Goal: Information Seeking & Learning: Learn about a topic

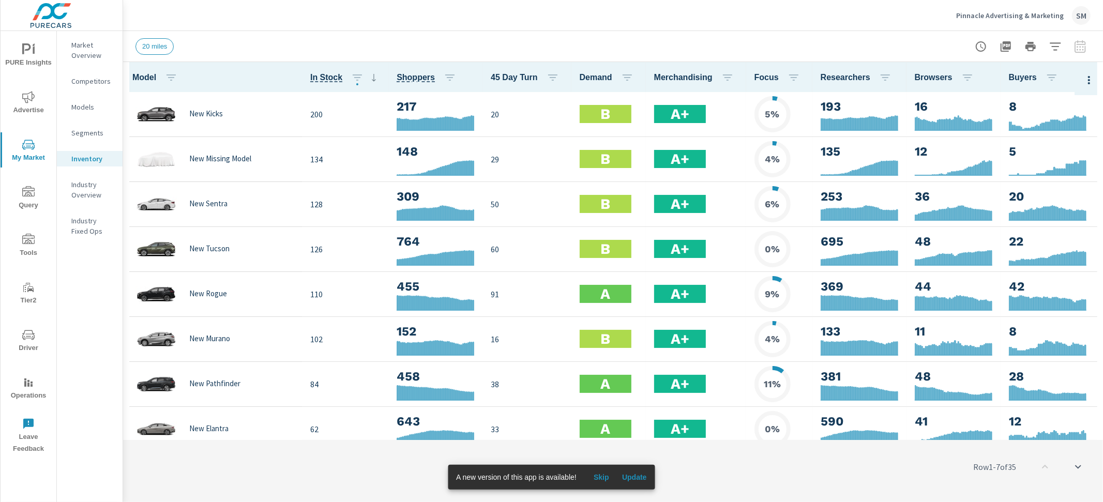
scroll to position [3, 0]
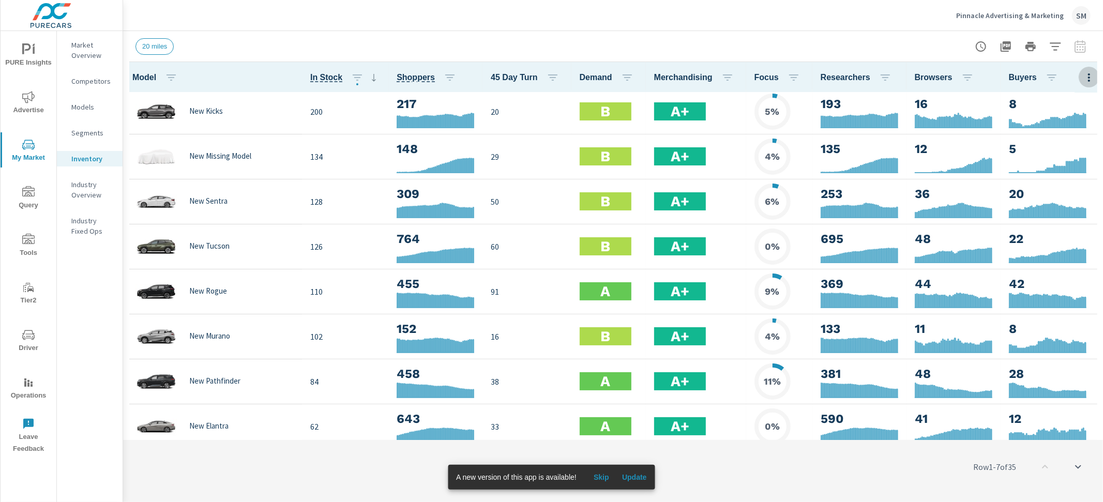
click at [1089, 77] on icon "button" at bounding box center [1089, 77] width 2 height 8
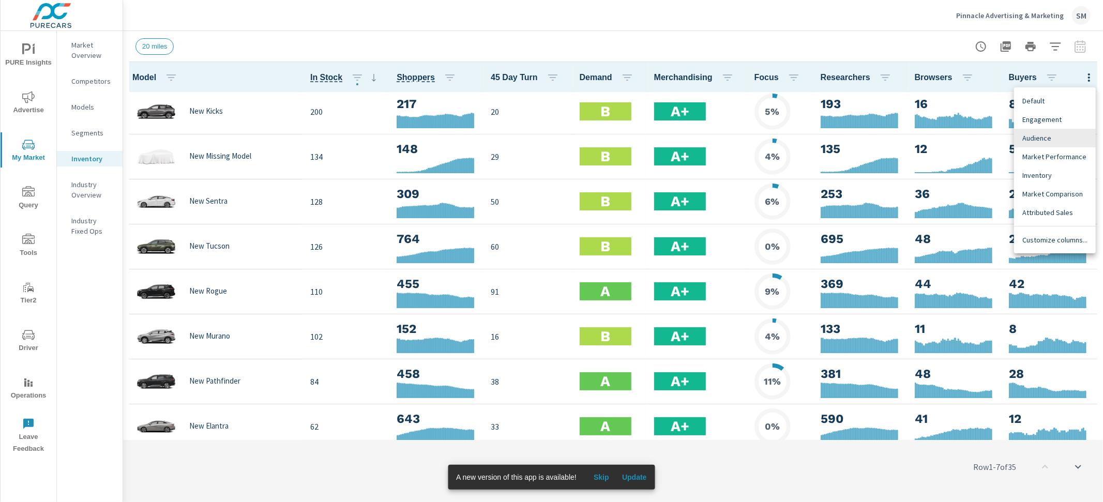
click at [1056, 196] on span "Market Comparison" at bounding box center [1055, 194] width 65 height 10
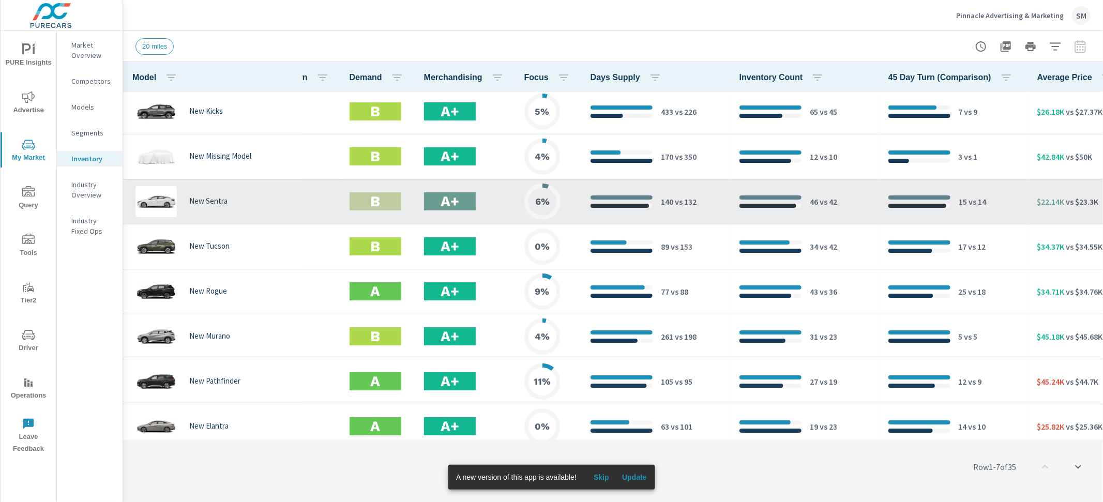
scroll to position [3, 257]
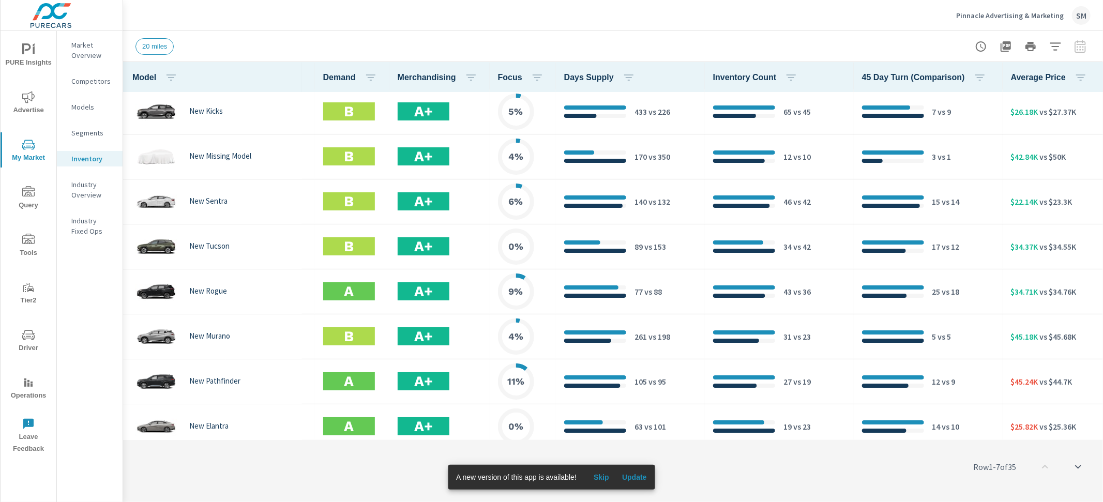
click at [1029, 16] on p "Pinnacle Advertising & Marketing" at bounding box center [1011, 15] width 108 height 9
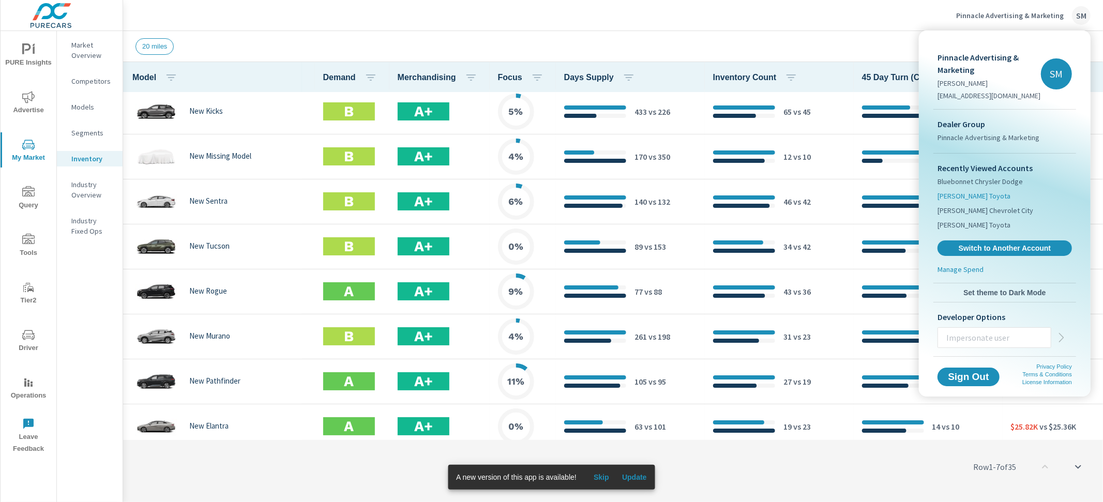
click at [999, 193] on span "[PERSON_NAME] Toyota" at bounding box center [974, 196] width 73 height 10
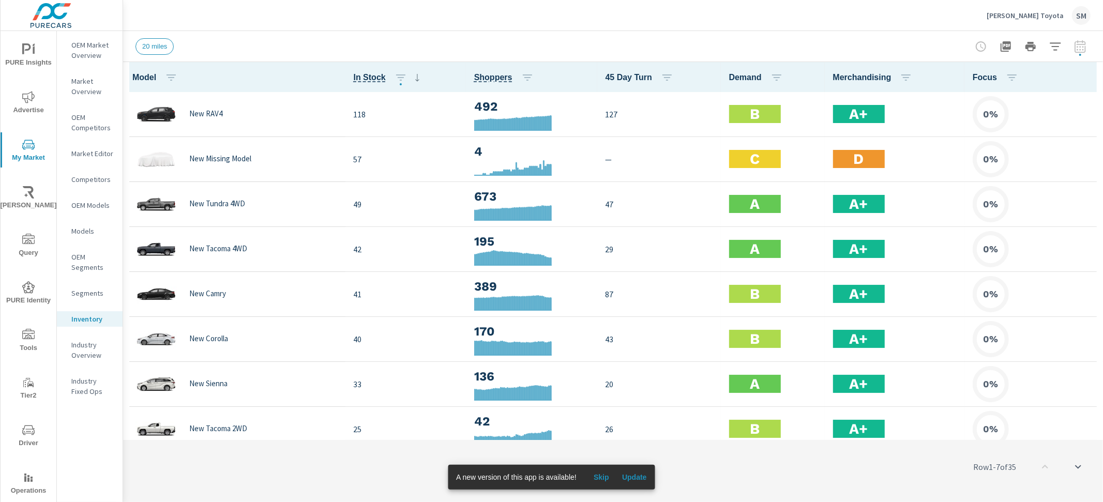
scroll to position [1, 0]
click at [1091, 82] on icon "button" at bounding box center [1089, 77] width 12 height 12
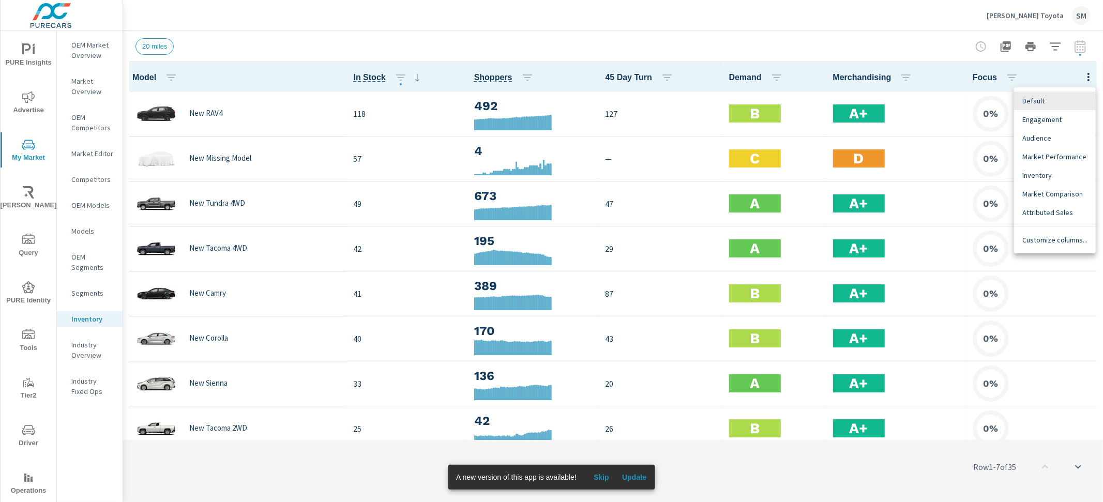
click at [1055, 196] on span "Market Comparison" at bounding box center [1055, 194] width 65 height 10
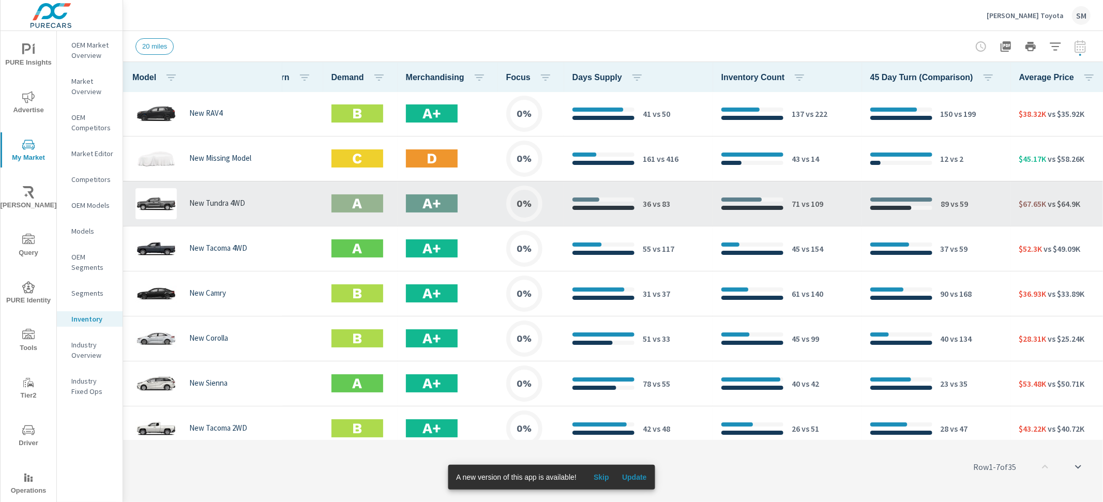
scroll to position [1, 264]
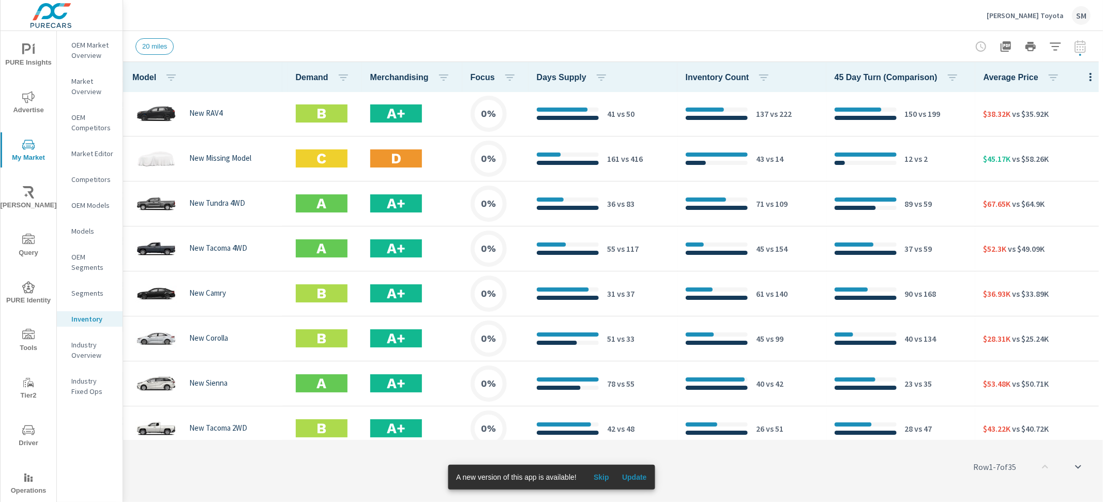
click at [1087, 78] on icon "button" at bounding box center [1091, 77] width 12 height 12
click at [1060, 213] on span "Attributed Sales" at bounding box center [1055, 212] width 65 height 10
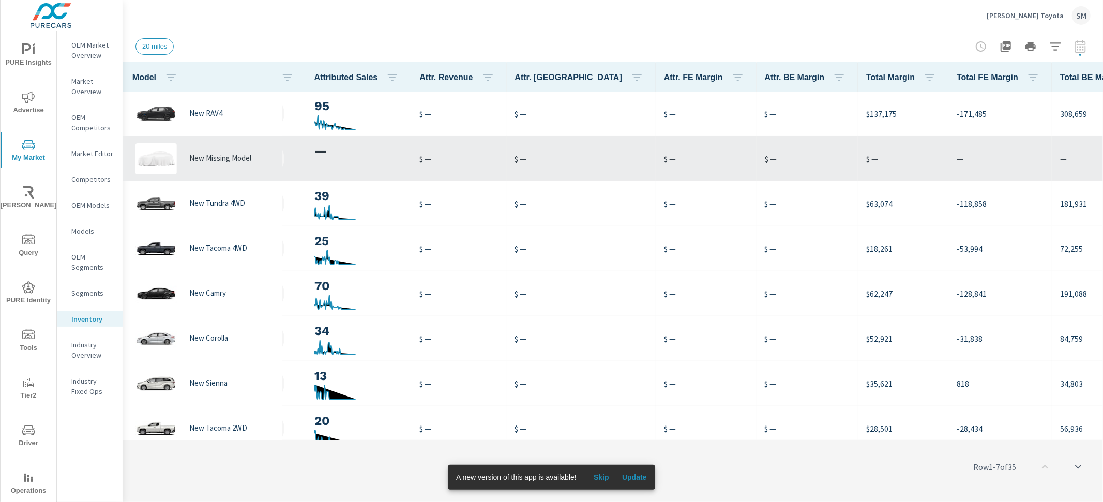
scroll to position [1, 504]
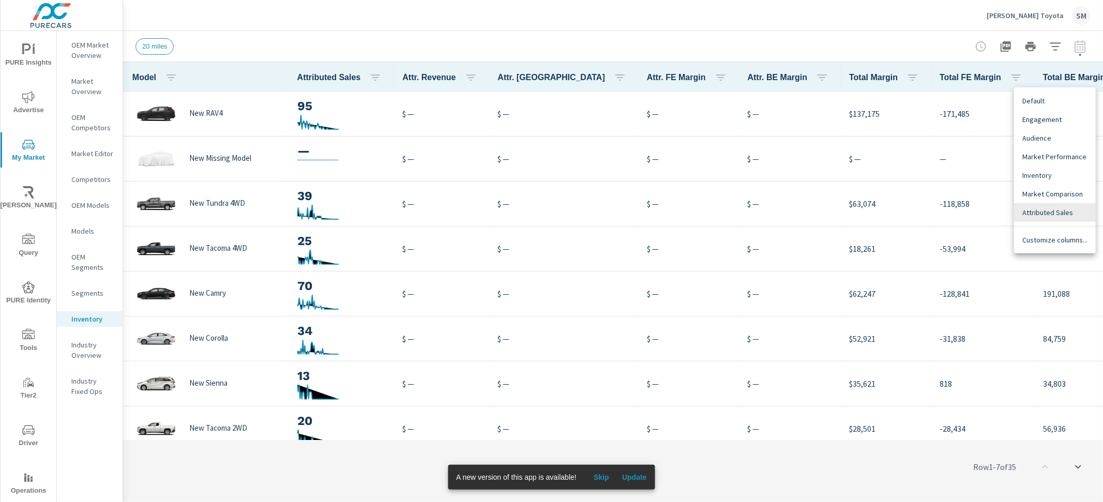
click at [1057, 195] on span "Market Comparison" at bounding box center [1055, 194] width 65 height 10
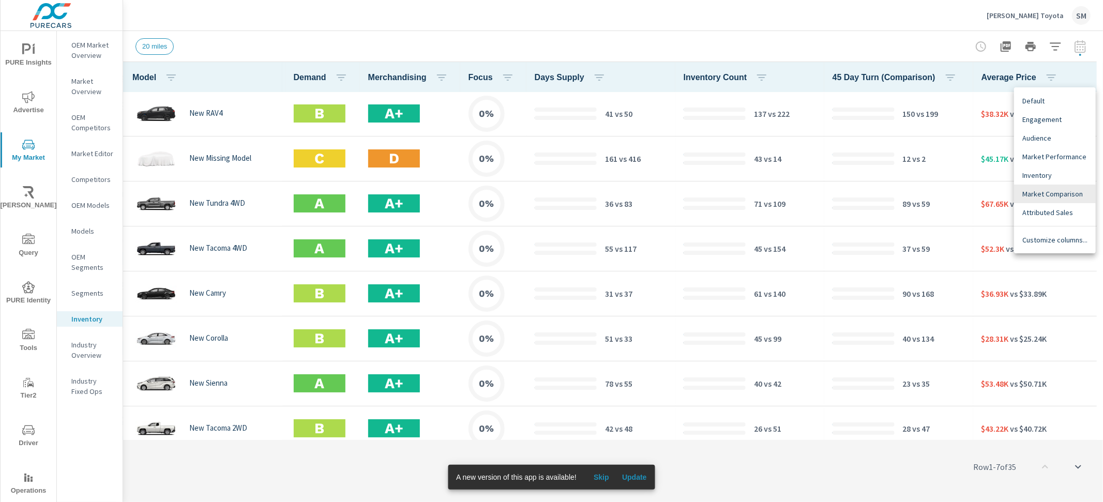
scroll to position [1, 264]
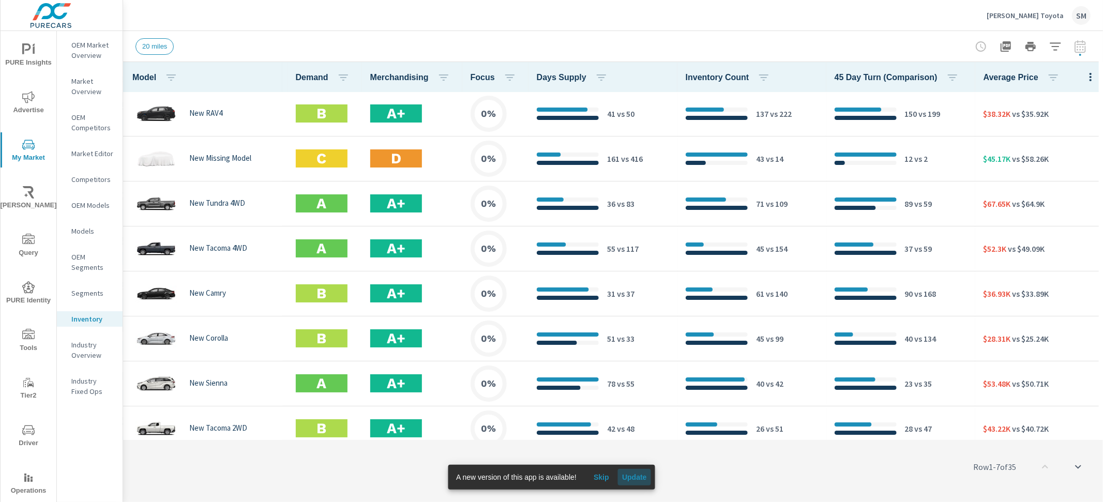
click at [638, 475] on span "Update" at bounding box center [634, 477] width 25 height 9
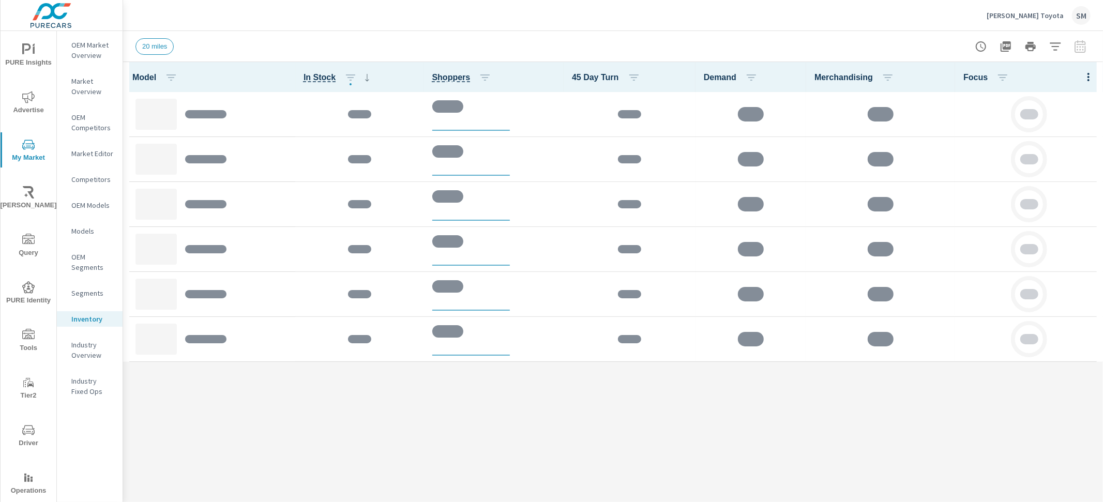
click at [595, 27] on div "Sterling McCall Toyota SM" at bounding box center [613, 15] width 955 height 31
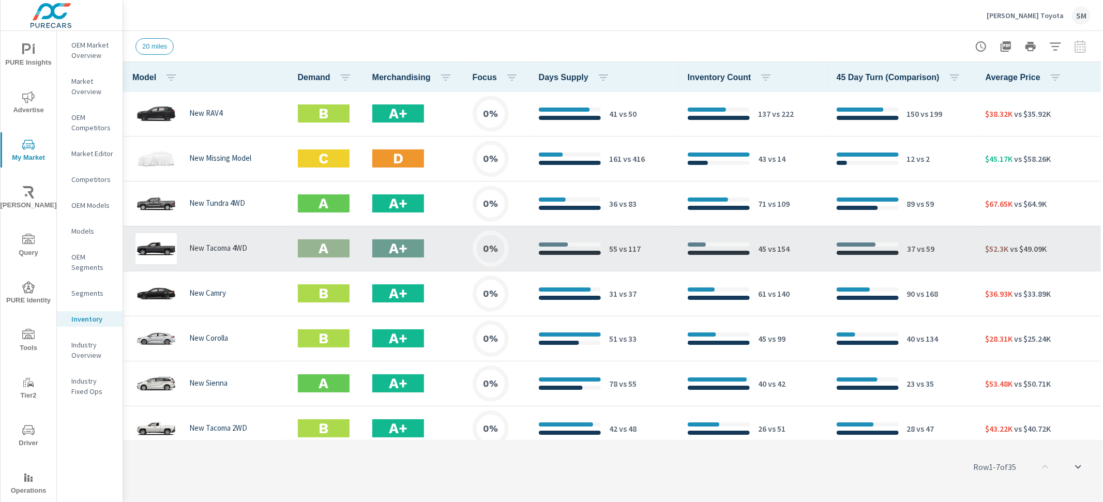
scroll to position [1, 264]
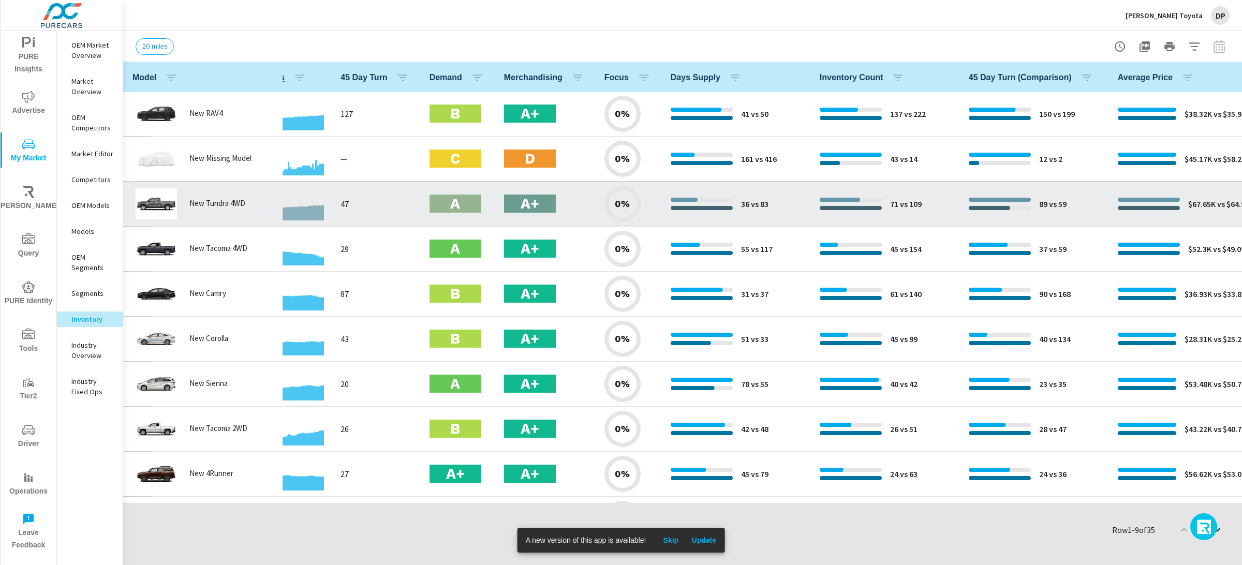
scroll to position [1, 146]
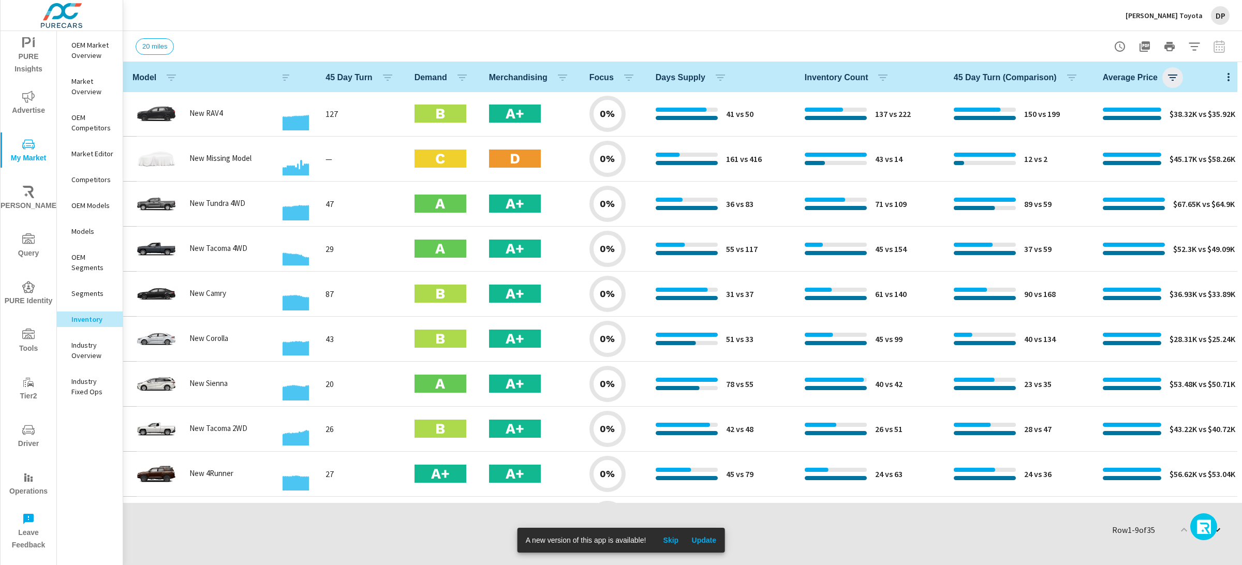
click at [1171, 76] on icon "button" at bounding box center [1172, 77] width 12 height 12
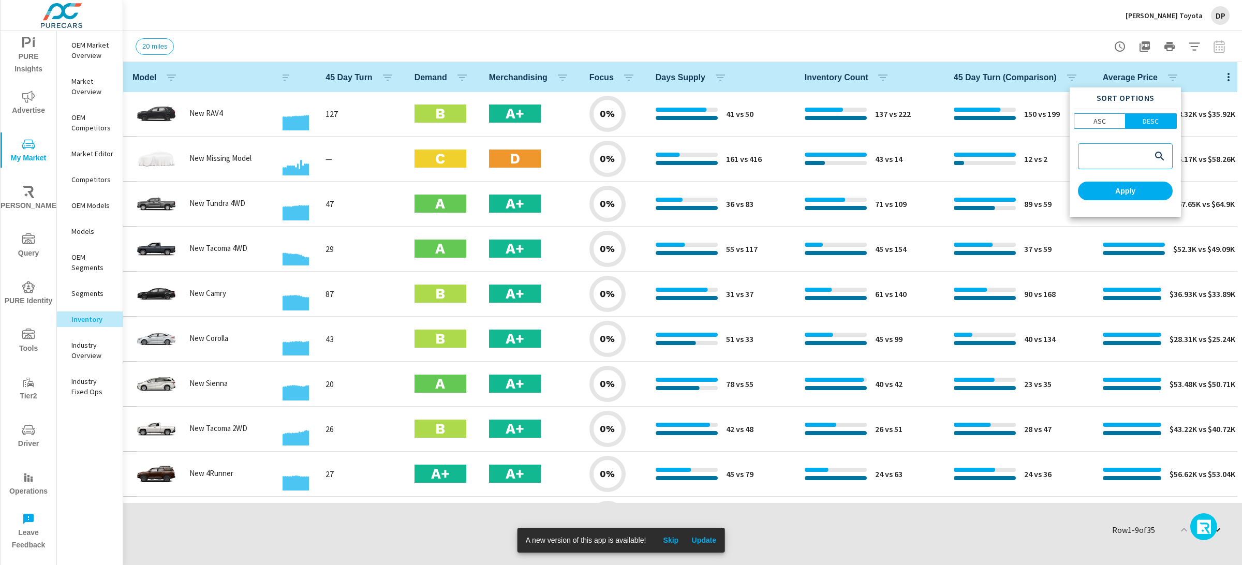
click at [1171, 76] on div at bounding box center [621, 282] width 1242 height 565
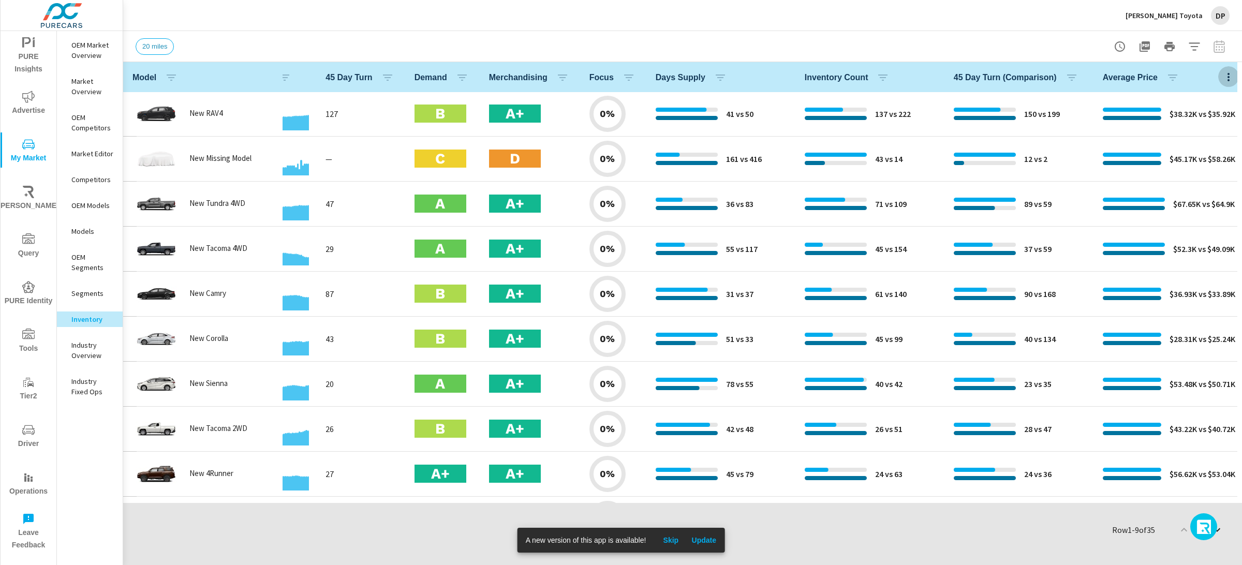
click at [1230, 77] on icon "button" at bounding box center [1228, 77] width 12 height 12
click at [1077, 130] on div at bounding box center [621, 282] width 1242 height 565
click at [1226, 74] on icon "button" at bounding box center [1228, 77] width 12 height 12
click at [1102, 141] on div at bounding box center [621, 282] width 1242 height 565
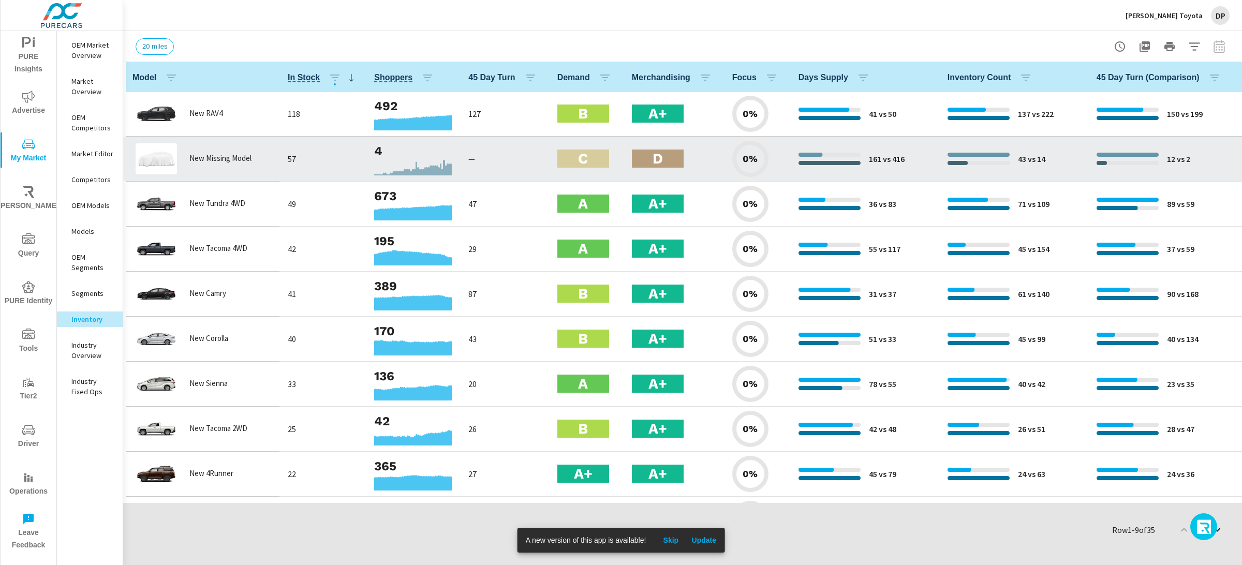
scroll to position [1, 0]
